Goal: Find specific page/section: Find specific page/section

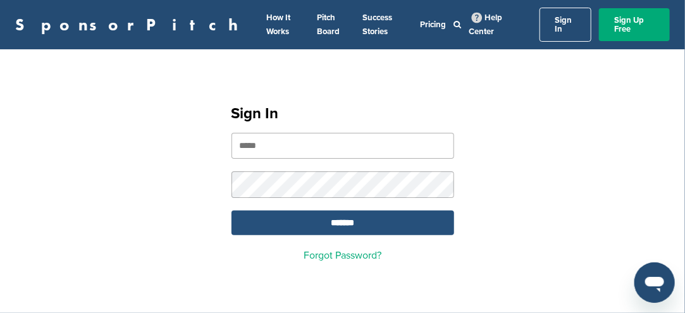
type input "**********"
click at [319, 212] on input "*******" at bounding box center [342, 222] width 223 height 25
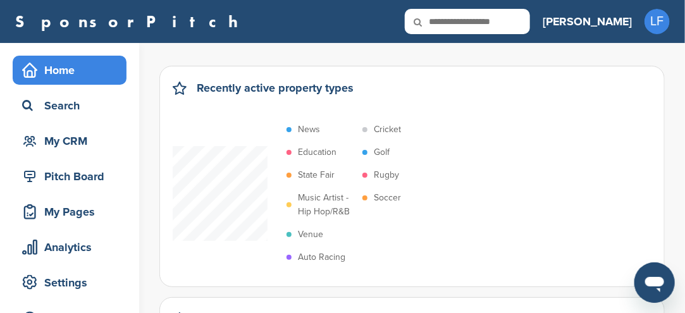
click at [392, 196] on p "Soccer" at bounding box center [387, 198] width 27 height 14
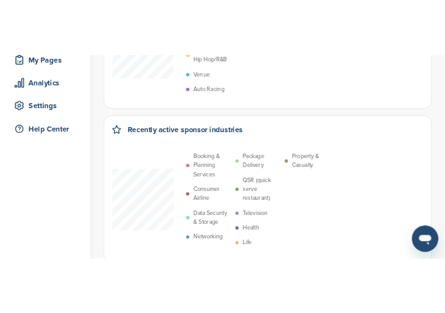
scroll to position [190, 0]
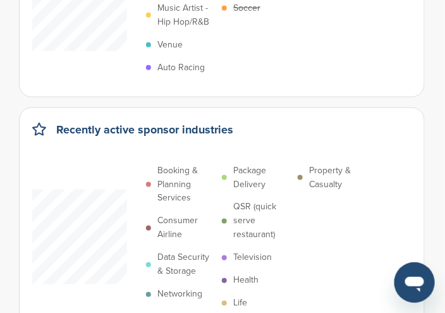
drag, startPoint x: 6, startPoint y: 200, endPoint x: 0, endPoint y: 218, distance: 19.2
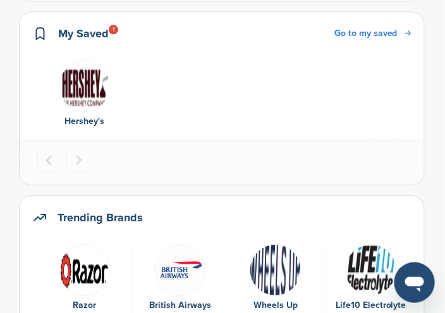
scroll to position [632, 0]
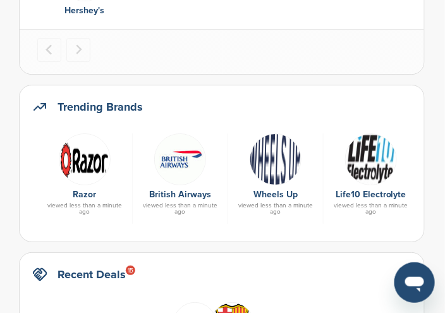
click at [176, 157] on img at bounding box center [180, 159] width 52 height 52
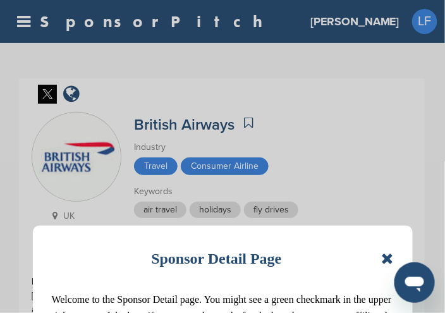
click at [391, 256] on icon at bounding box center [387, 258] width 12 height 15
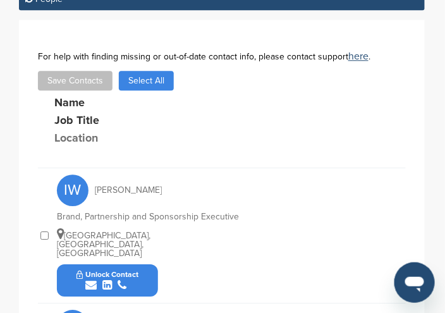
scroll to position [506, 0]
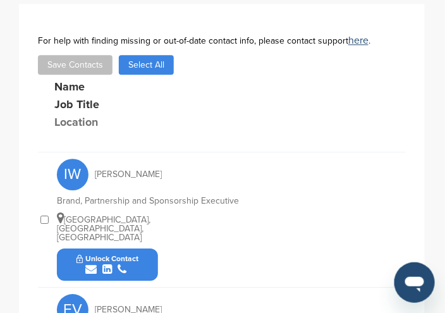
click at [95, 264] on icon "submit" at bounding box center [90, 269] width 11 height 11
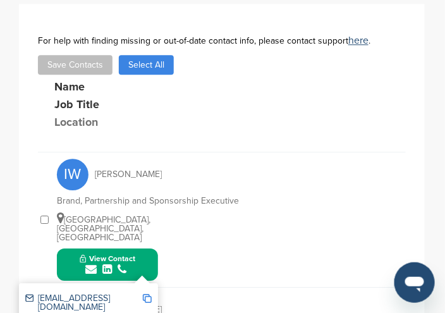
click at [147, 294] on img at bounding box center [147, 298] width 9 height 9
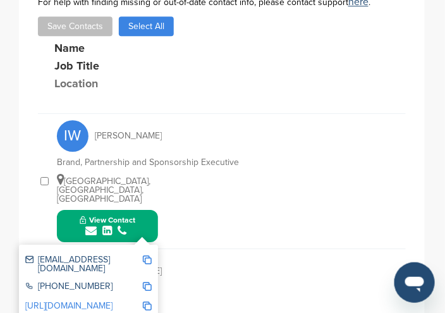
scroll to position [569, 0]
